Goal: Task Accomplishment & Management: Check status

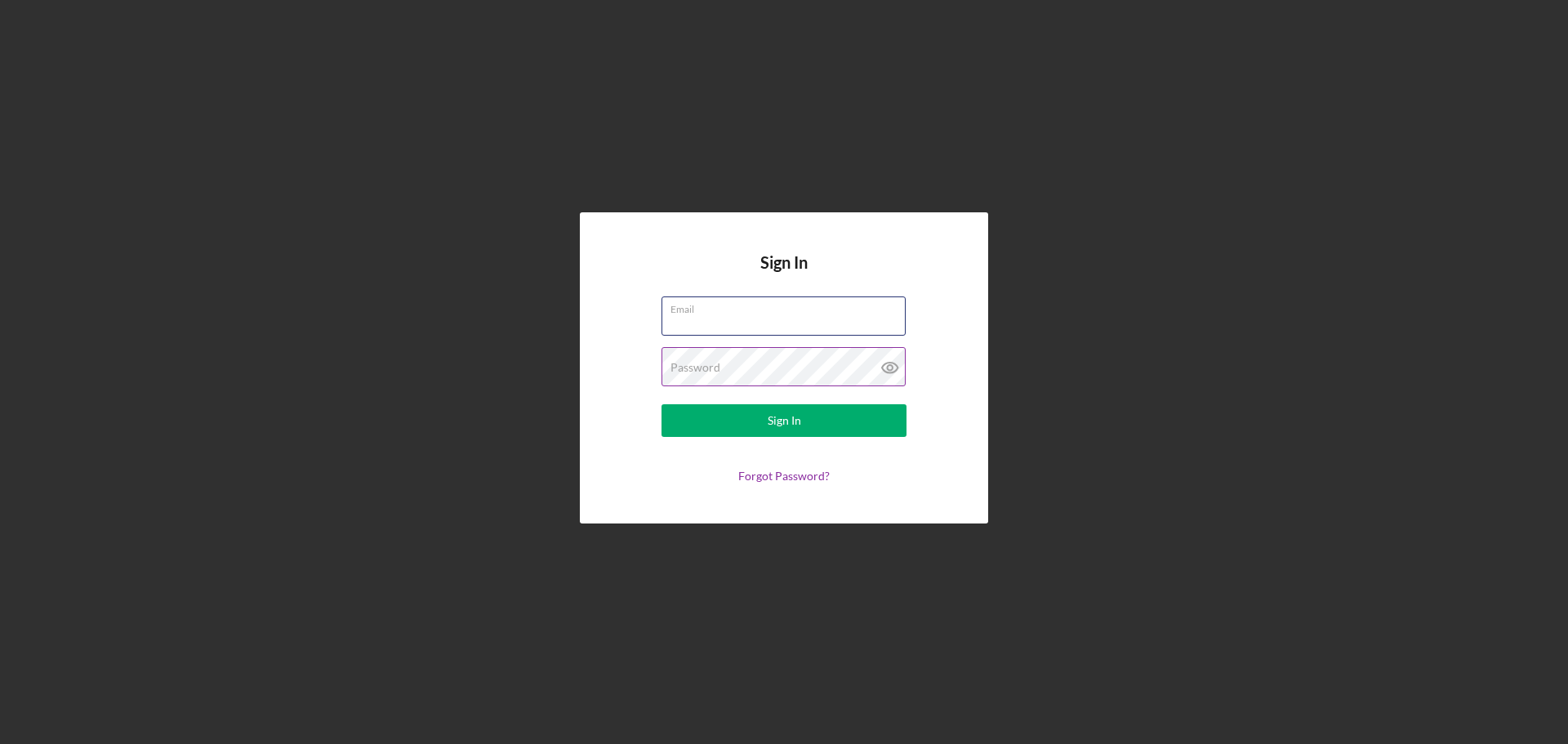
type input "[PERSON_NAME][EMAIL_ADDRESS][DOMAIN_NAME]"
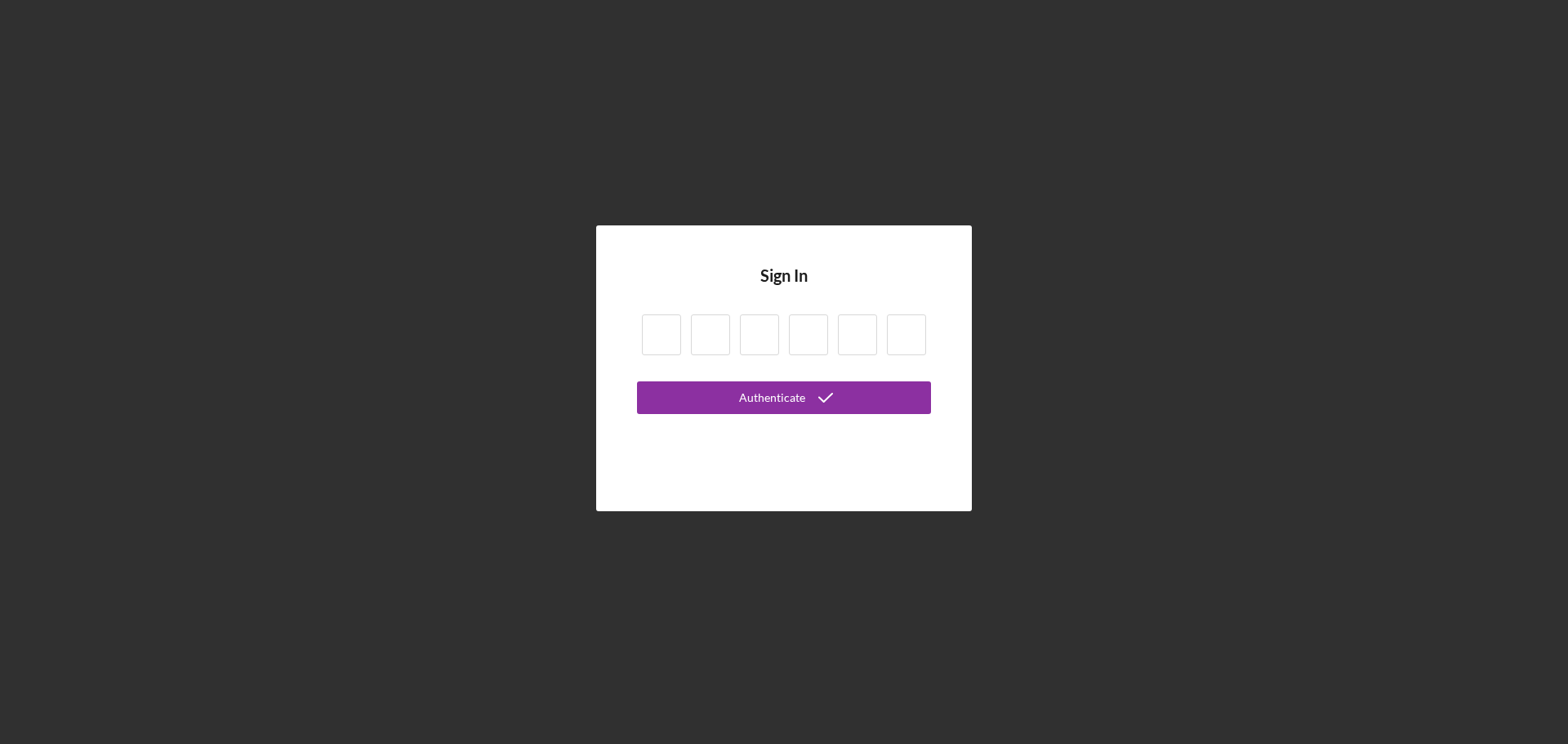
click at [664, 347] on input at bounding box center [662, 335] width 39 height 41
type input "3"
type input "1"
type input "5"
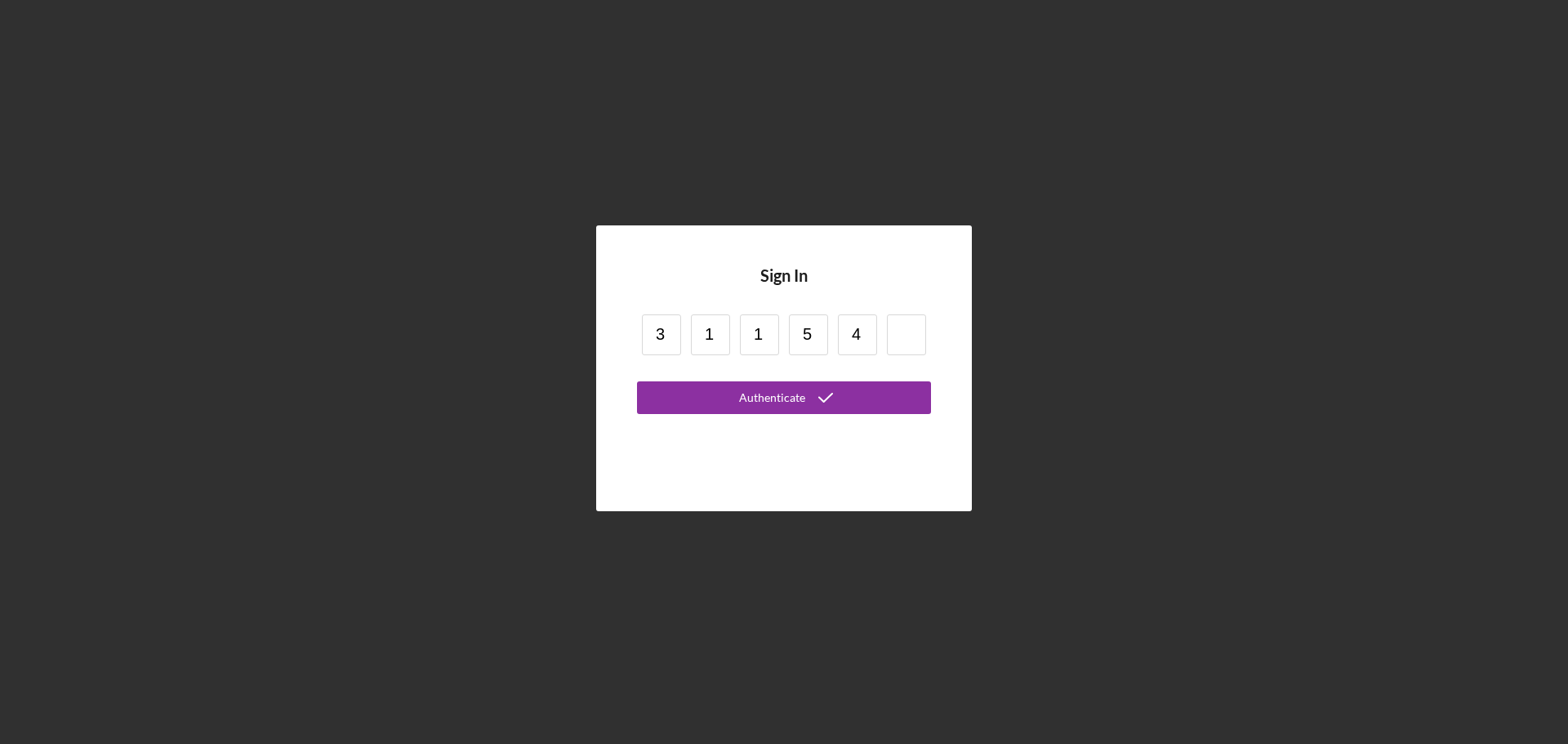
type input "4"
type input "1"
click at [637, 381] on button "Authenticate" at bounding box center [784, 397] width 294 height 33
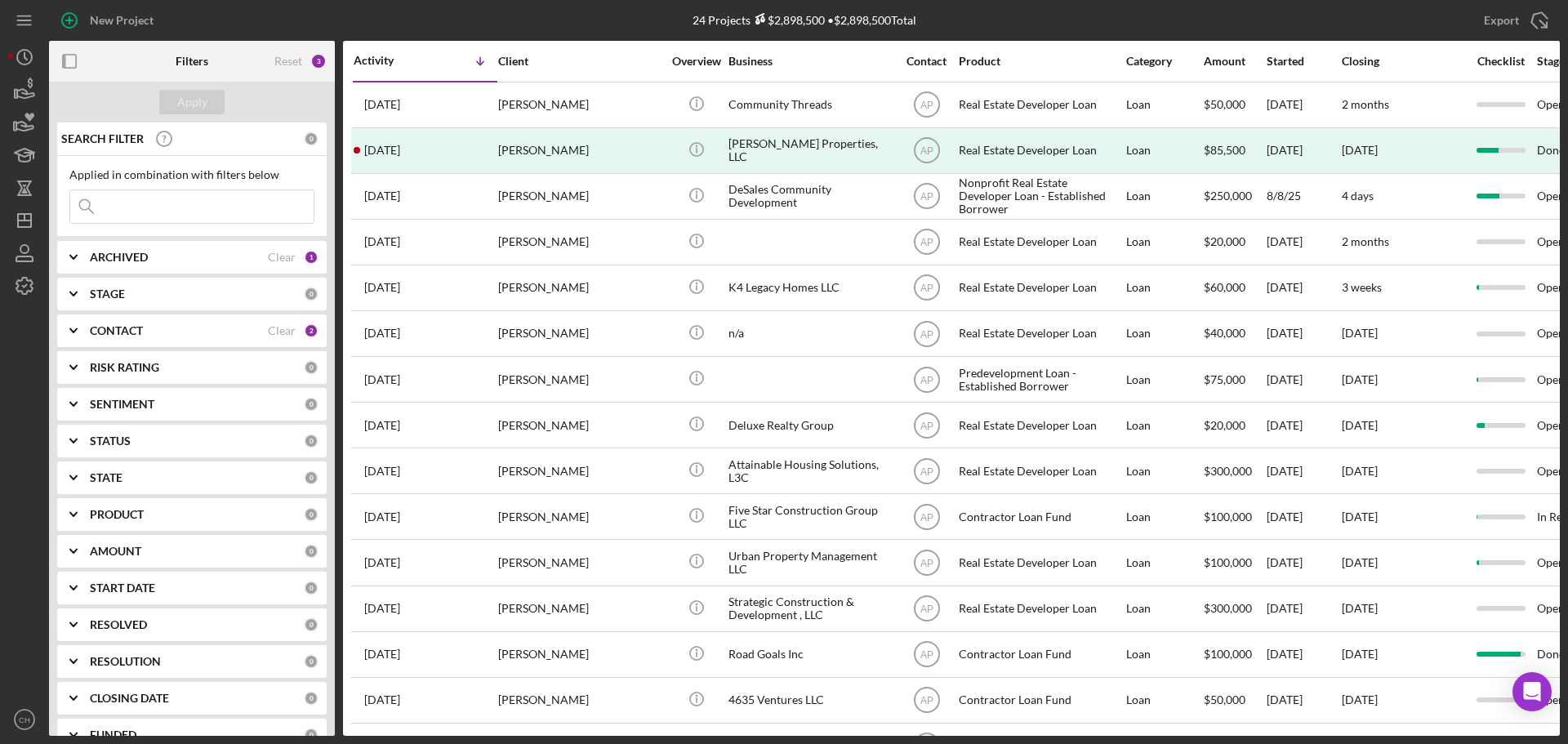
drag, startPoint x: 819, startPoint y: 737, endPoint x: 1271, endPoint y: 771, distance: 453.3
click at [1271, 743] on html "New Project 24 Projects $2,898,500 • $2,898,500 Total Export Icon/Export Filter…" at bounding box center [784, 372] width 1568 height 744
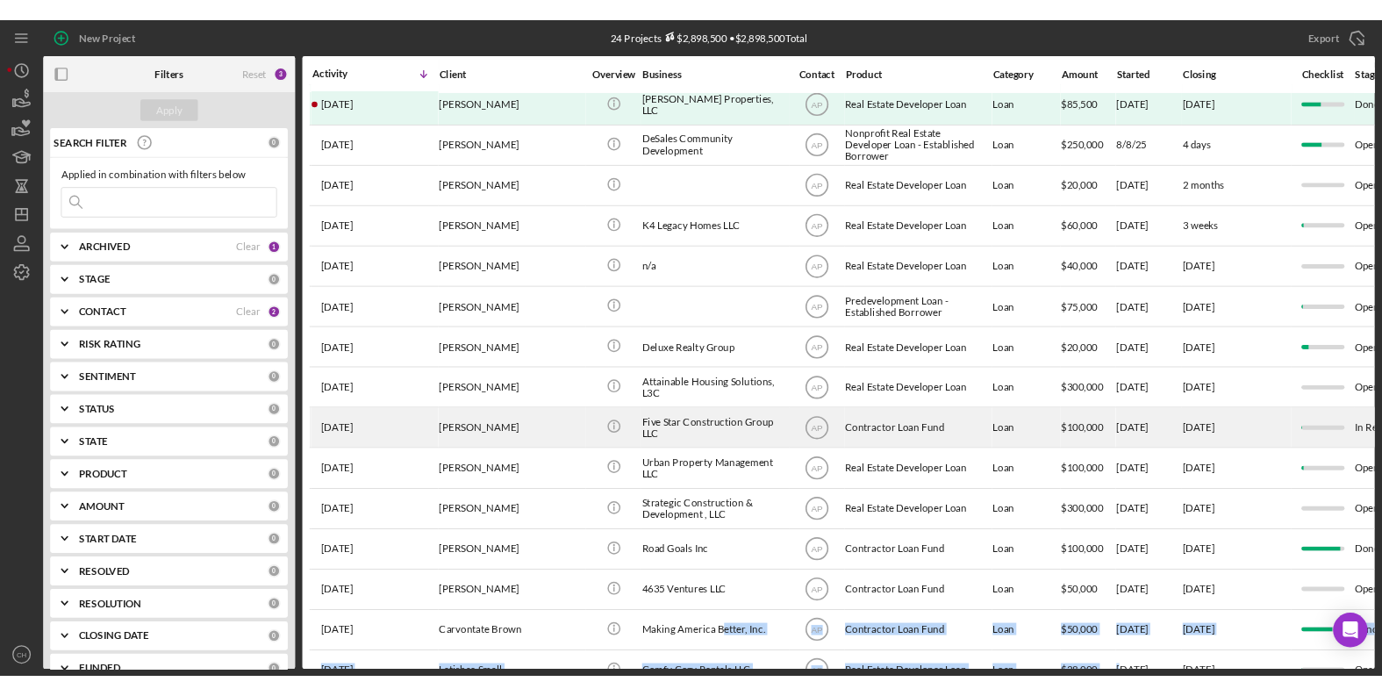
scroll to position [88, 0]
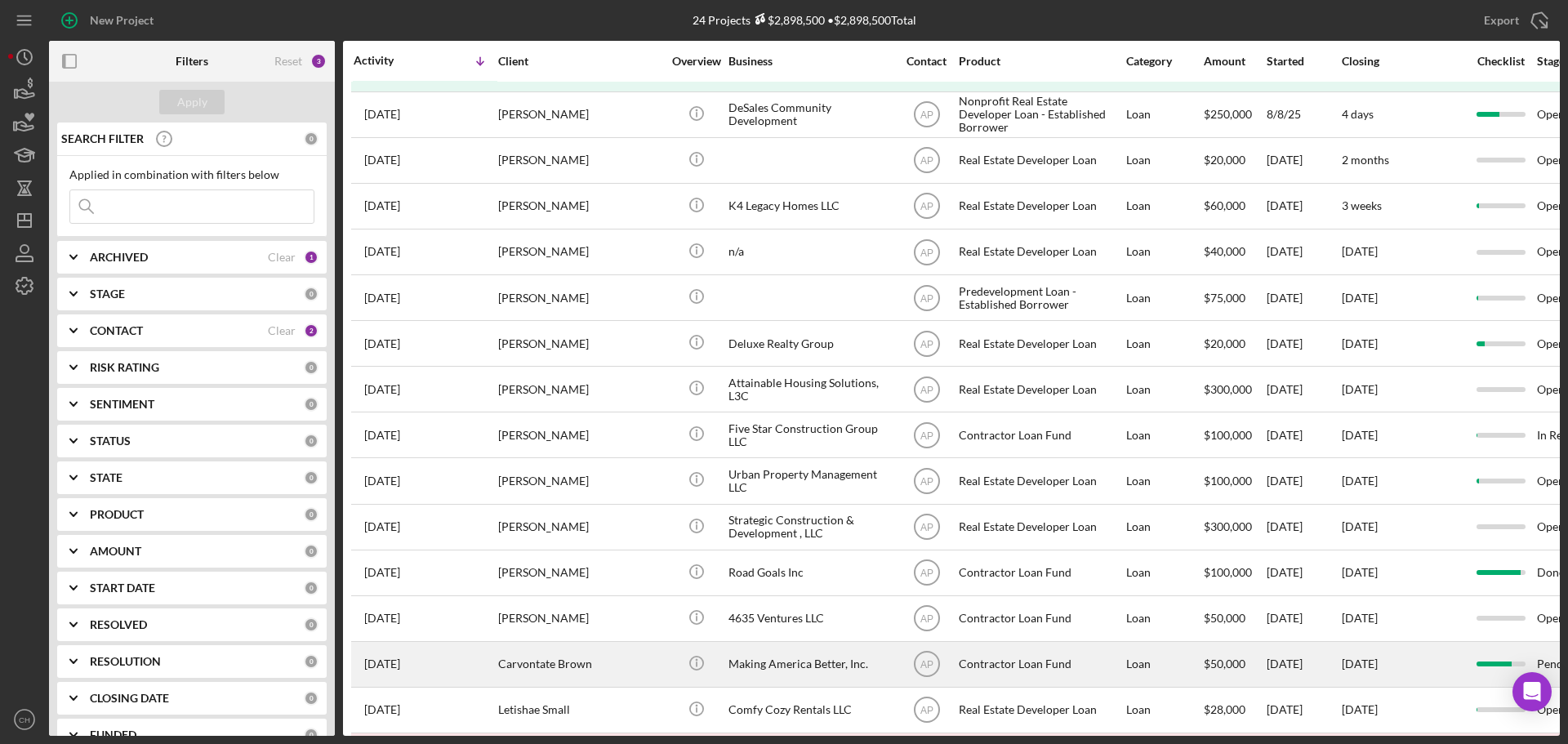
click at [625, 661] on div "Carvontate Brown" at bounding box center [580, 664] width 164 height 44
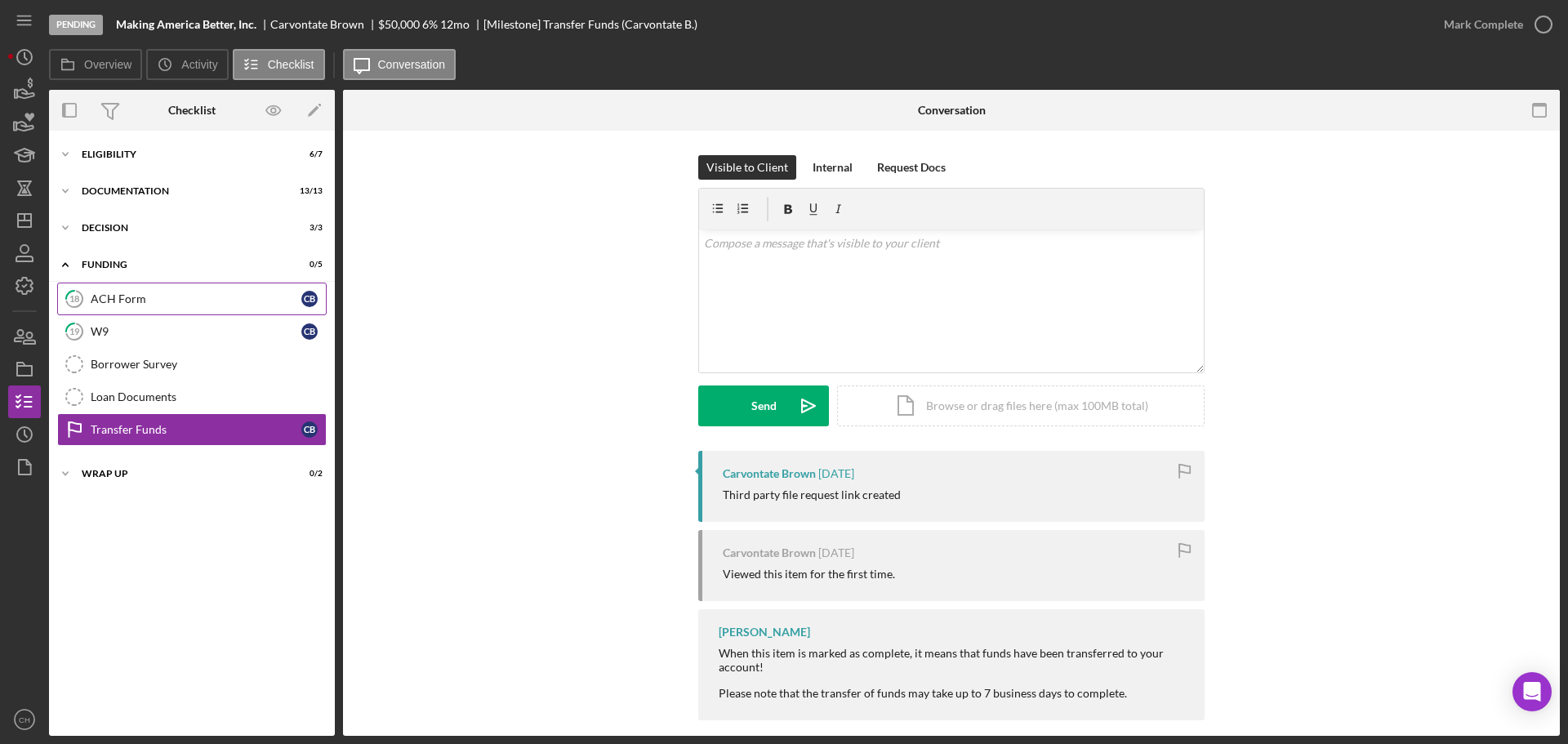
click at [206, 304] on div "ACH Form" at bounding box center [195, 299] width 210 height 13
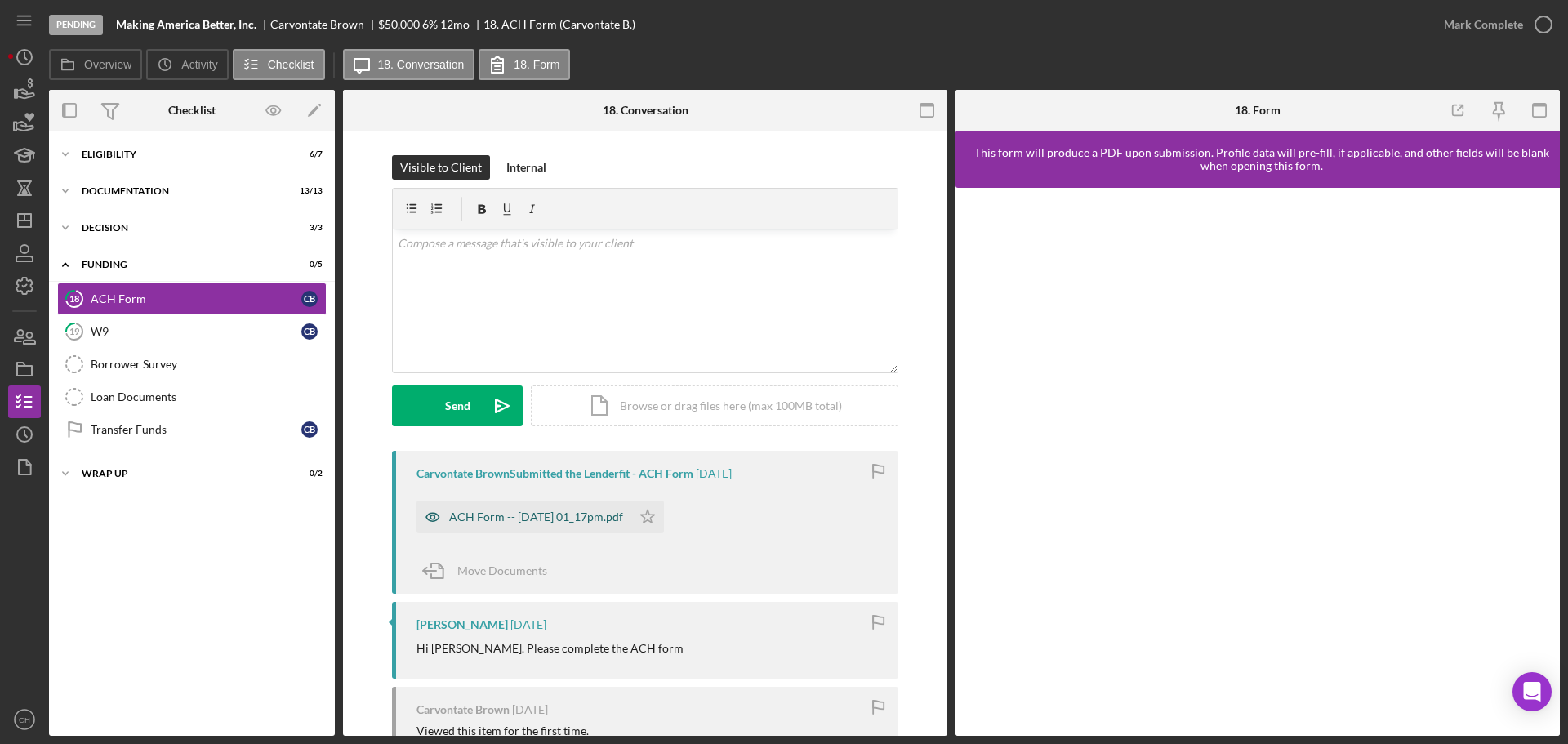
click at [542, 521] on div "ACH Form -- [DATE] 01_17pm.pdf" at bounding box center [536, 517] width 174 height 13
